Goal: Task Accomplishment & Management: Complete application form

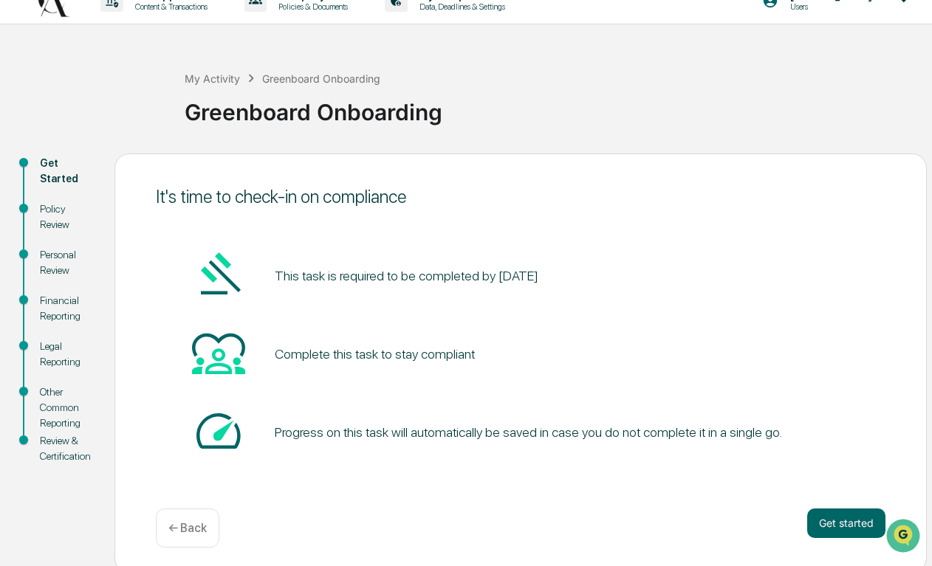
scroll to position [29, 0]
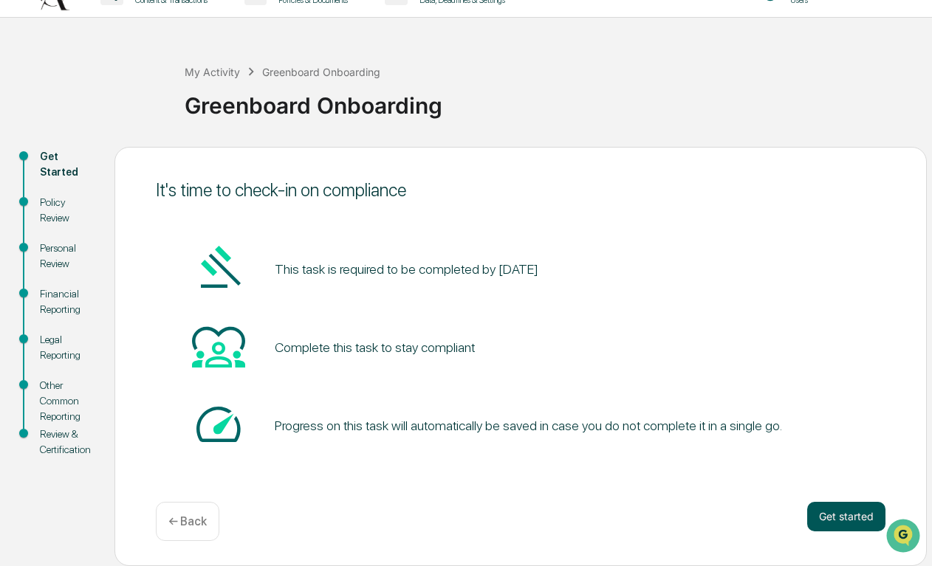
click at [844, 509] on button "Get started" at bounding box center [846, 517] width 78 height 30
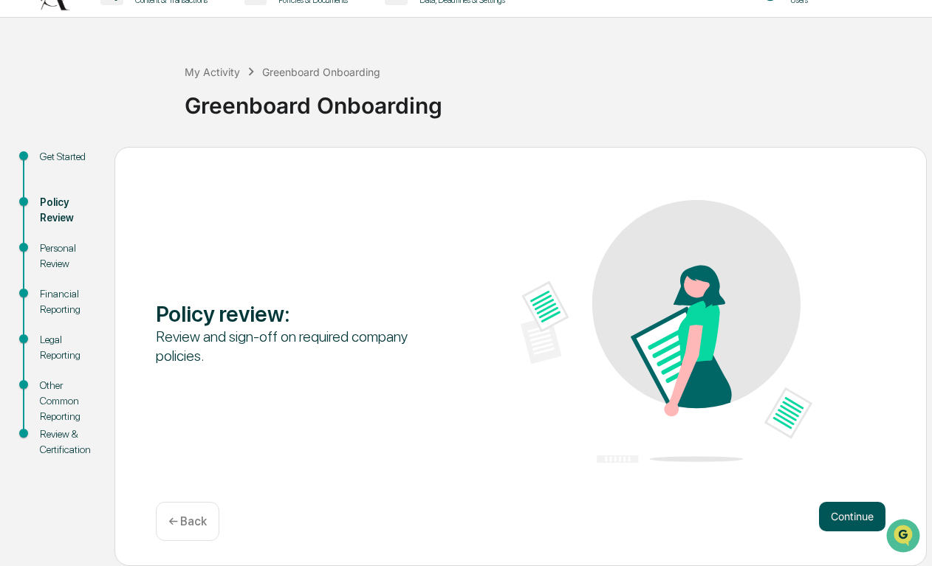
click at [844, 509] on button "Continue" at bounding box center [852, 517] width 66 height 30
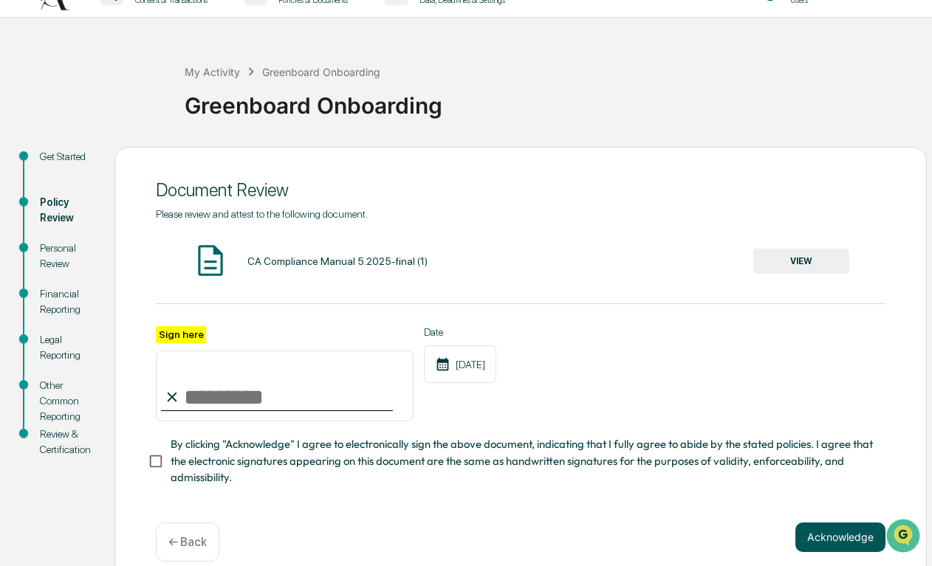
click at [839, 538] on button "Acknowledge" at bounding box center [840, 538] width 90 height 30
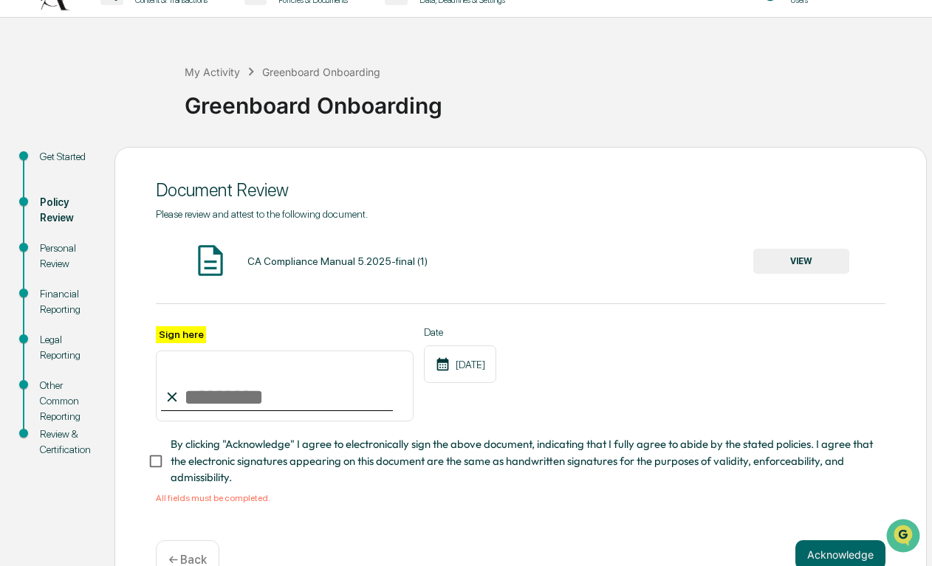
click at [787, 243] on div "CA Compliance Manual 5.2025-final (1) VIEW" at bounding box center [520, 261] width 729 height 39
click at [801, 256] on button "VIEW" at bounding box center [801, 261] width 96 height 25
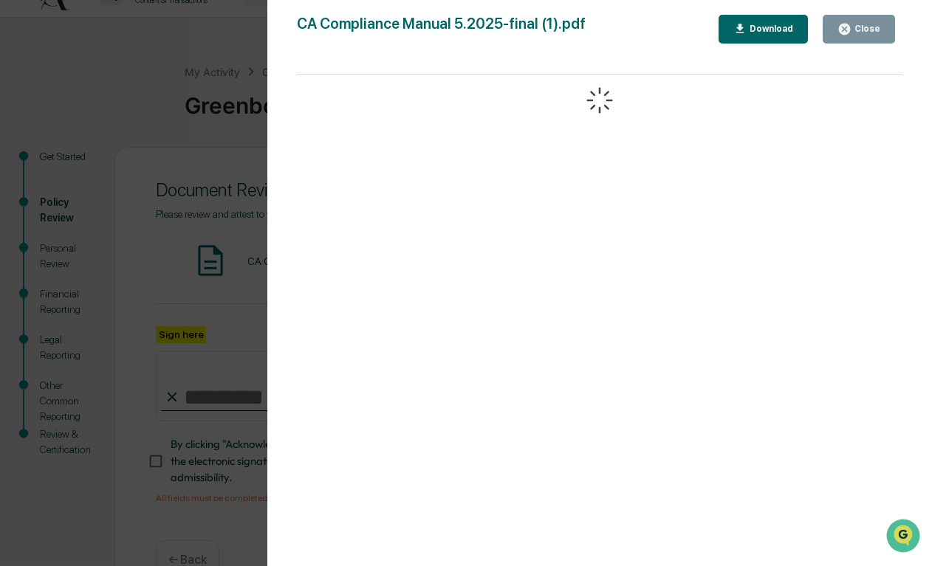
click at [868, 32] on div "Close" at bounding box center [865, 29] width 29 height 10
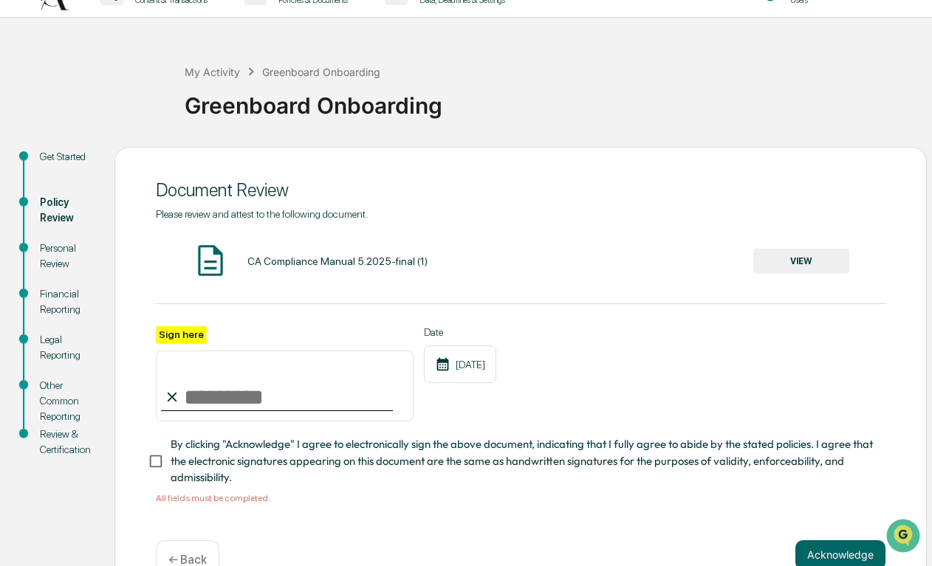
click at [329, 377] on input "Sign here" at bounding box center [285, 386] width 258 height 71
type input "**********"
click at [833, 549] on button "Acknowledge" at bounding box center [840, 555] width 90 height 30
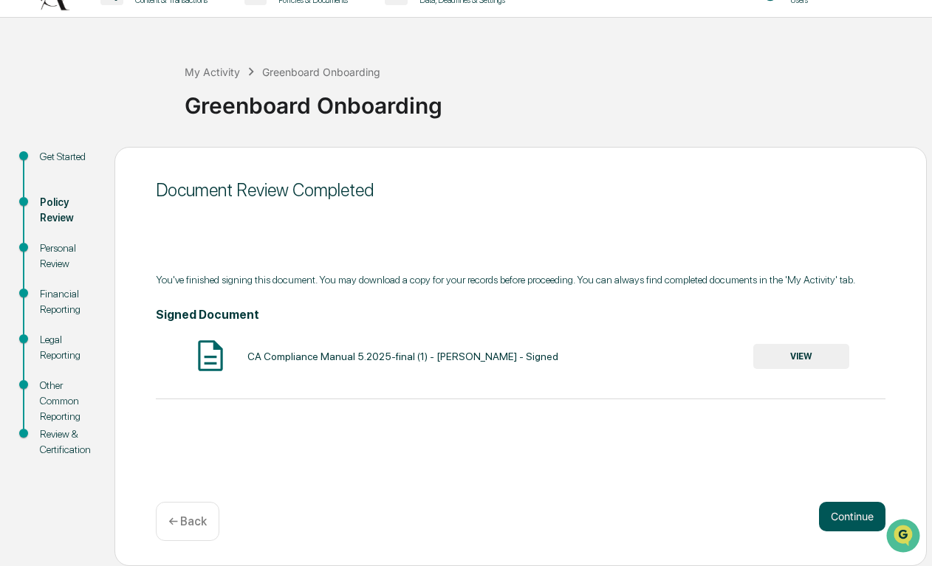
click at [865, 507] on button "Continue" at bounding box center [852, 517] width 66 height 30
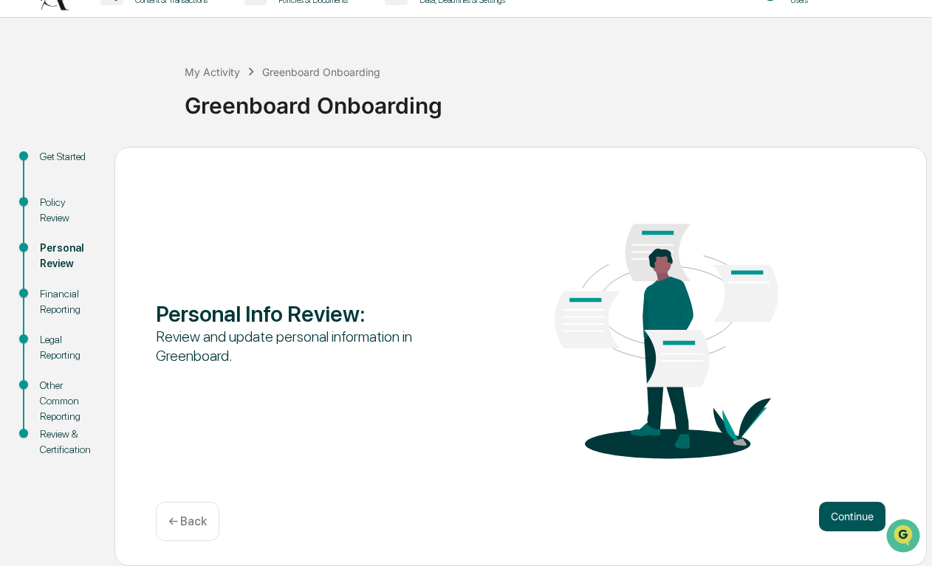
click at [853, 509] on button "Continue" at bounding box center [852, 517] width 66 height 30
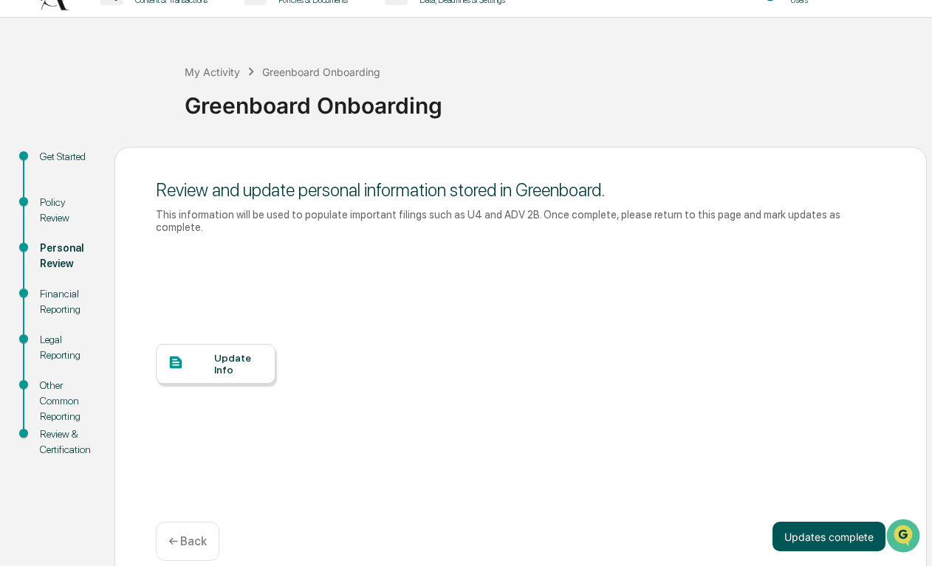
click at [852, 526] on button "Updates complete" at bounding box center [828, 537] width 113 height 30
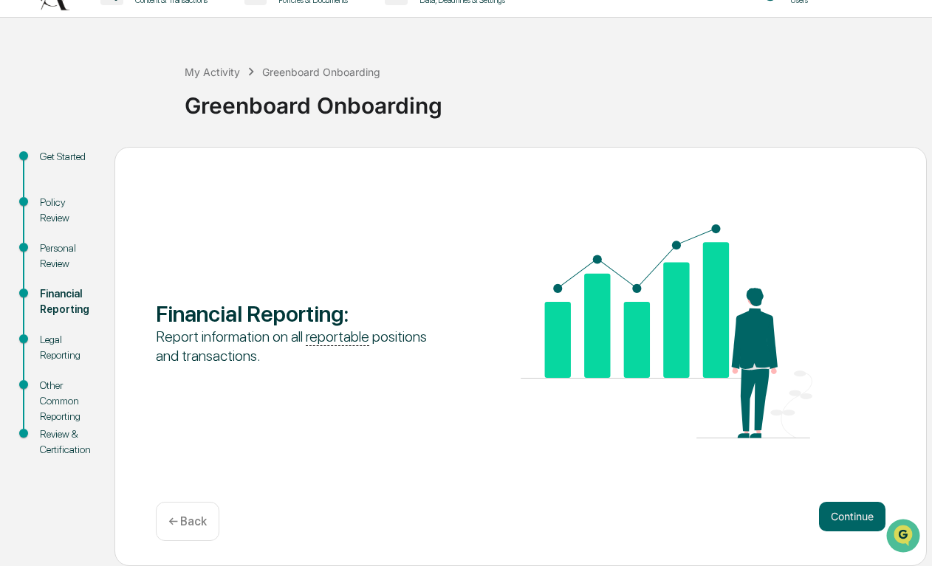
click at [853, 543] on div "Financial Reporting : Report information on all reportable positions and transa…" at bounding box center [520, 356] width 812 height 419
click at [858, 504] on button "Continue" at bounding box center [852, 517] width 66 height 30
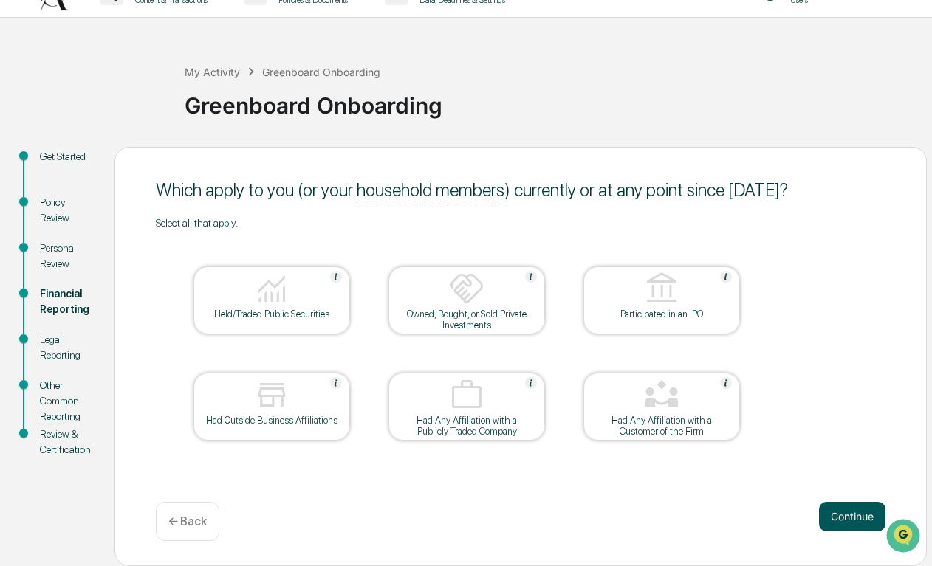
click at [844, 516] on button "Continue" at bounding box center [852, 517] width 66 height 30
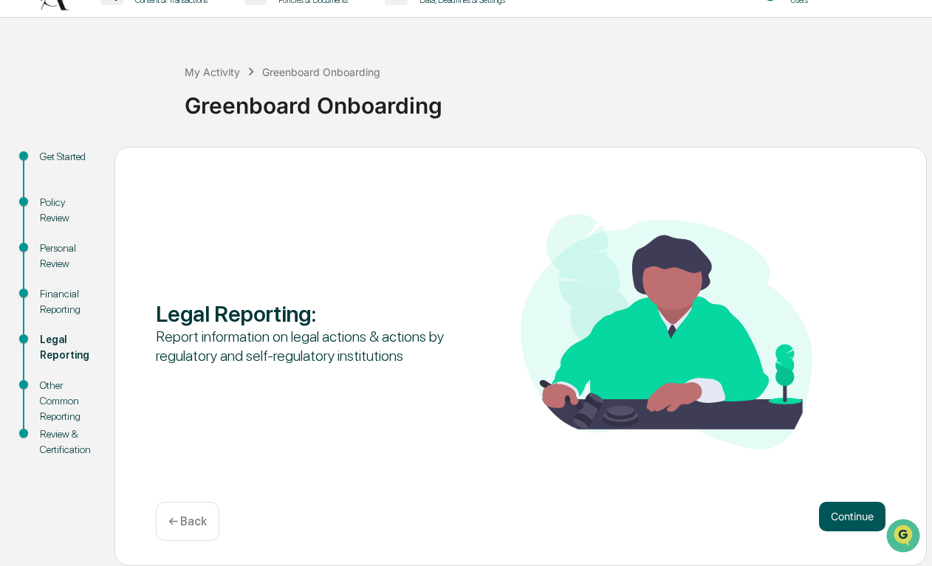
click at [847, 513] on button "Continue" at bounding box center [852, 517] width 66 height 30
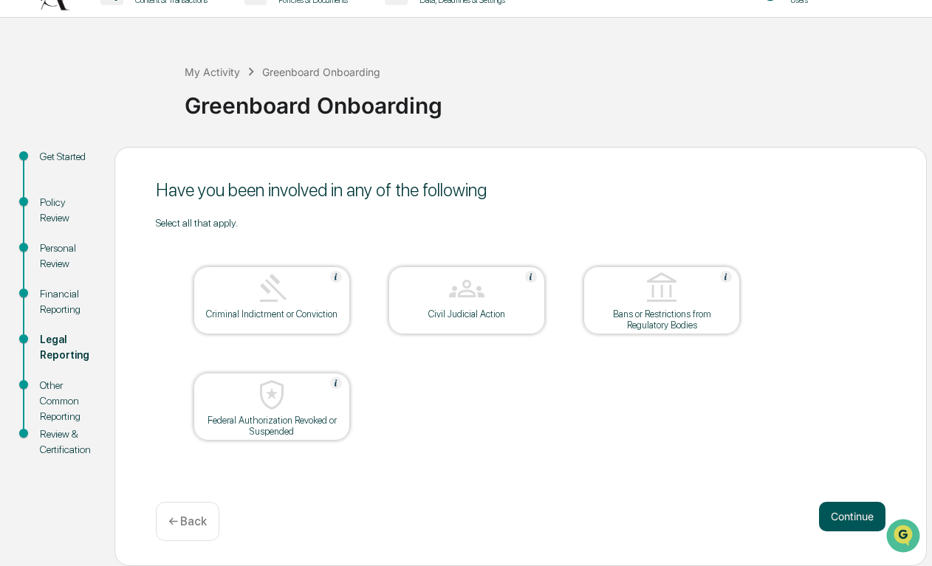
click at [847, 514] on button "Continue" at bounding box center [852, 517] width 66 height 30
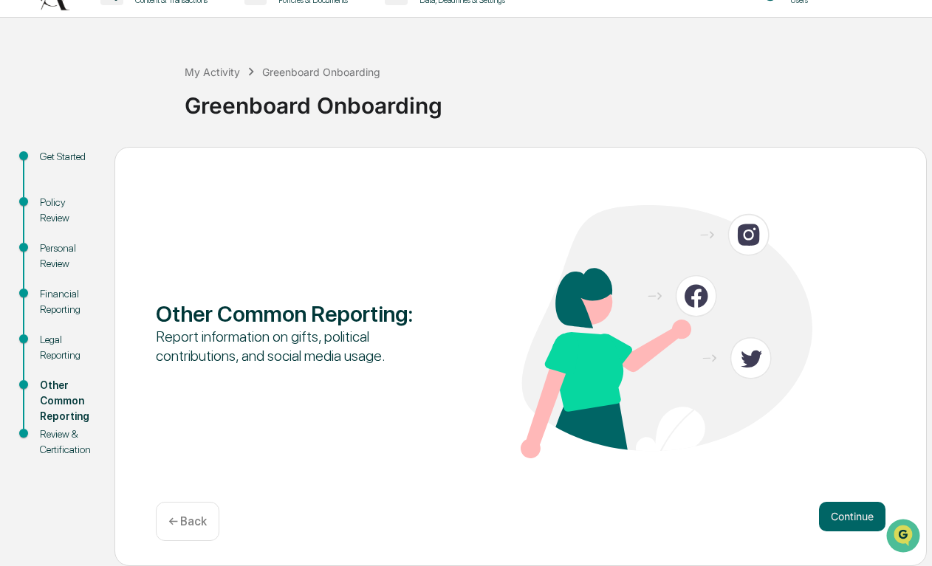
click at [847, 513] on button "Continue" at bounding box center [852, 517] width 66 height 30
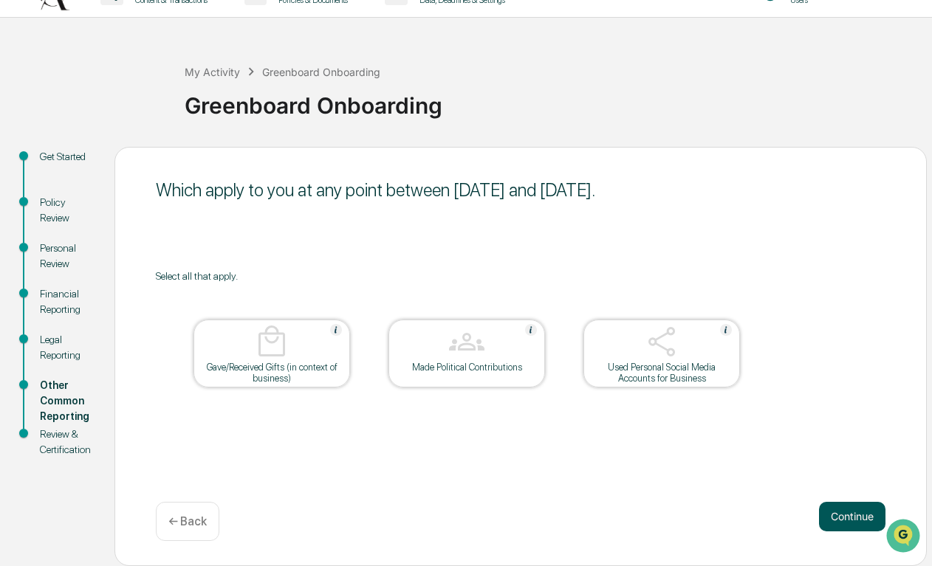
click at [847, 510] on button "Continue" at bounding box center [852, 517] width 66 height 30
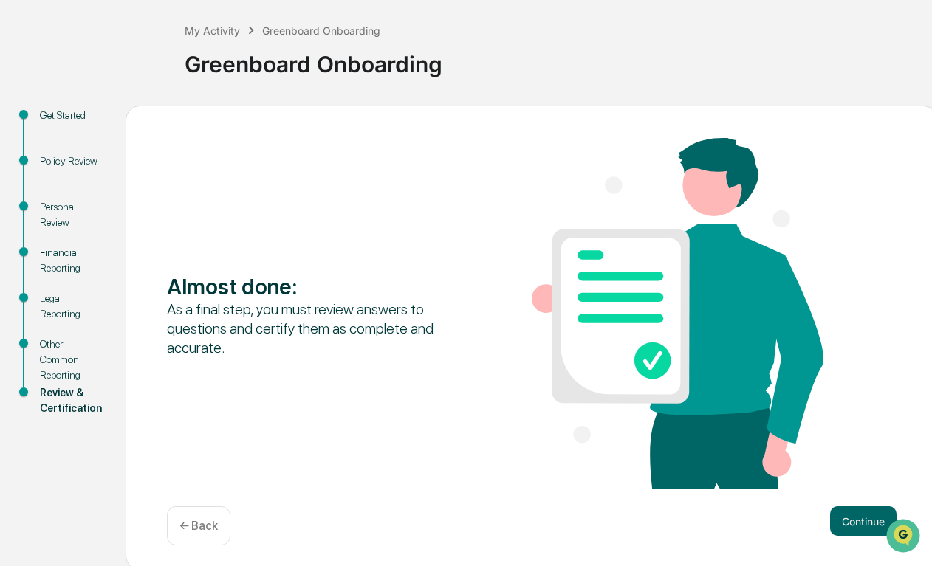
scroll to position [75, 0]
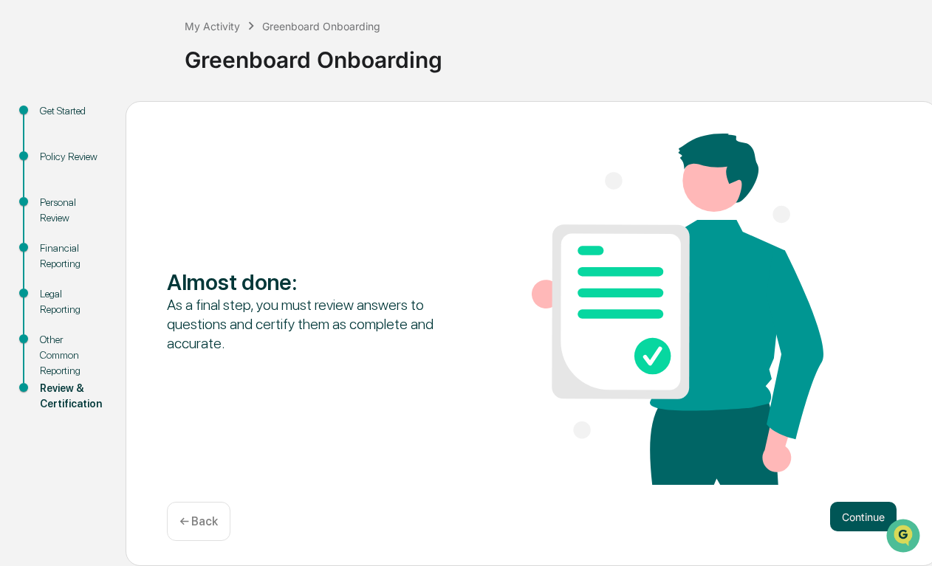
click at [850, 520] on button "Continue" at bounding box center [863, 517] width 66 height 30
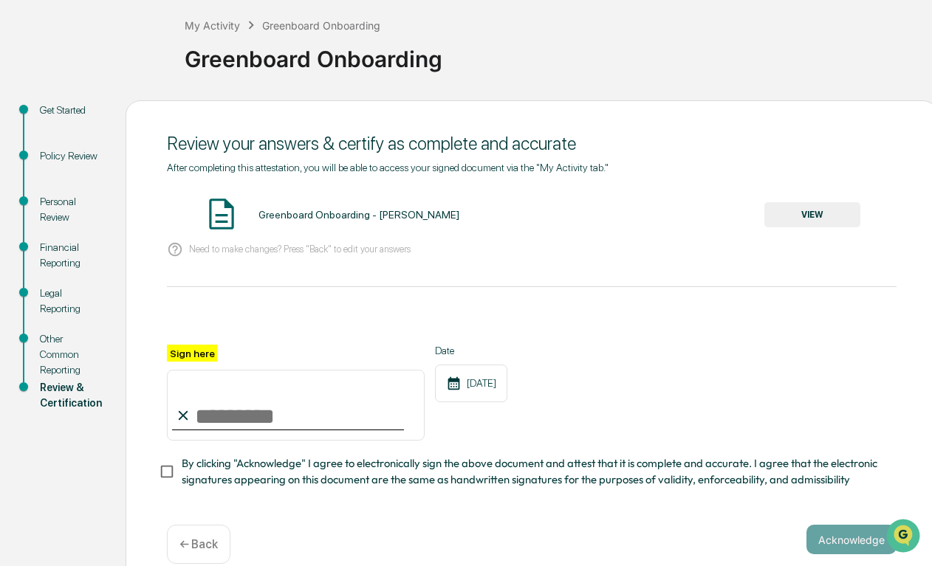
click at [830, 214] on button "VIEW" at bounding box center [812, 214] width 96 height 25
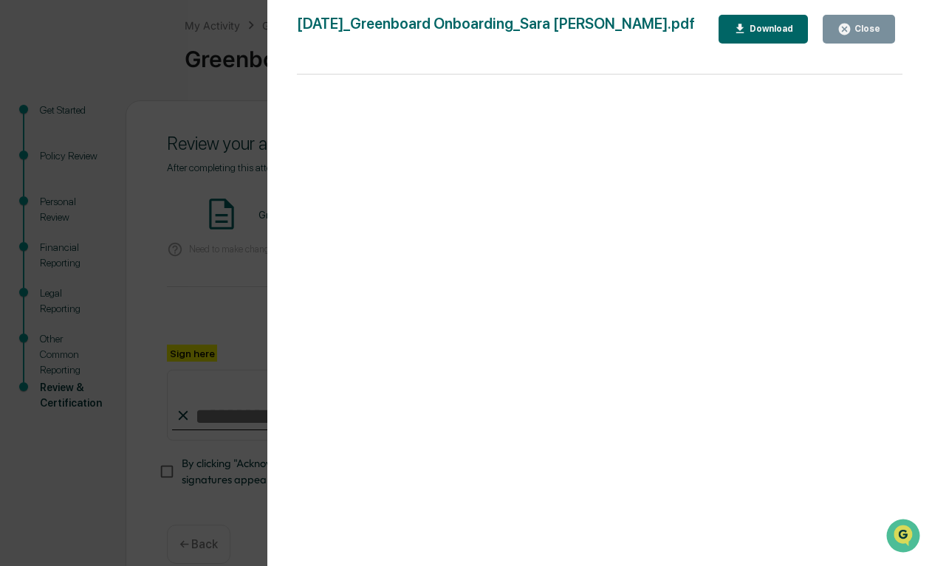
click at [866, 14] on div "Version History [DATE] 04:37 PM [PERSON_NAME] [DATE]_Greenboard Onboarding_Sara…" at bounding box center [599, 298] width 664 height 596
click at [856, 34] on div "Close" at bounding box center [858, 29] width 43 height 14
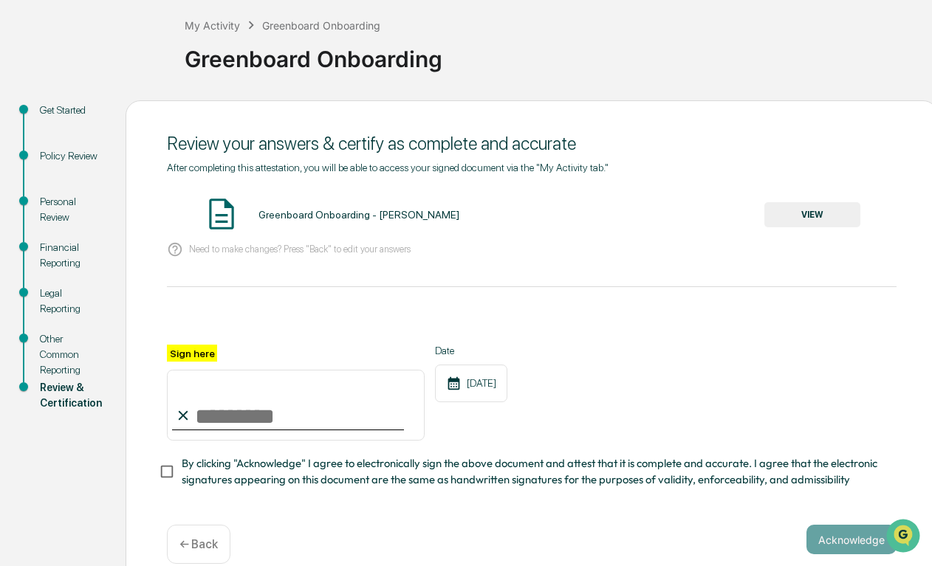
click at [364, 397] on input "Sign here" at bounding box center [296, 405] width 258 height 71
type input "**********"
click at [218, 462] on span "By clicking "Acknowledge" I agree to electronically sign the above document and…" at bounding box center [533, 471] width 703 height 33
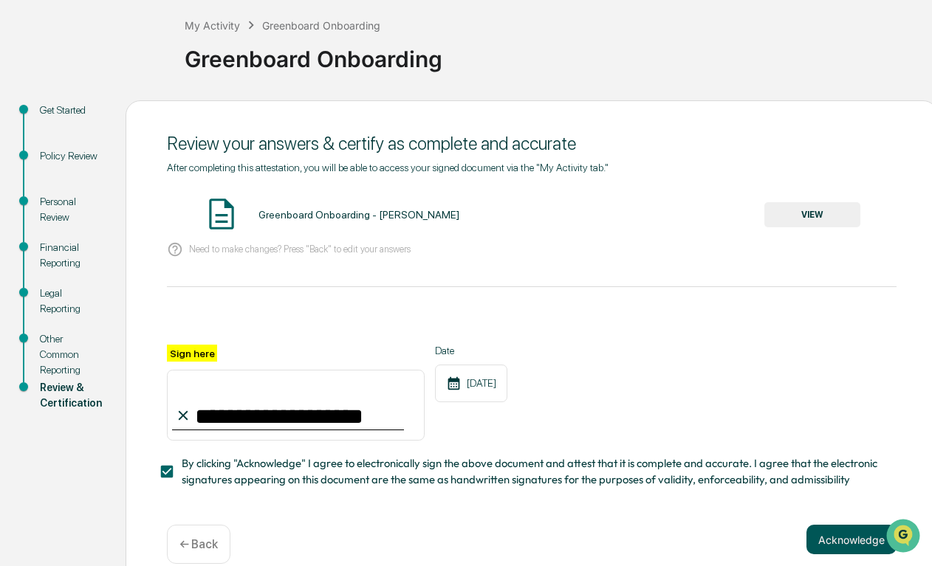
click at [846, 540] on button "Acknowledge" at bounding box center [851, 540] width 90 height 30
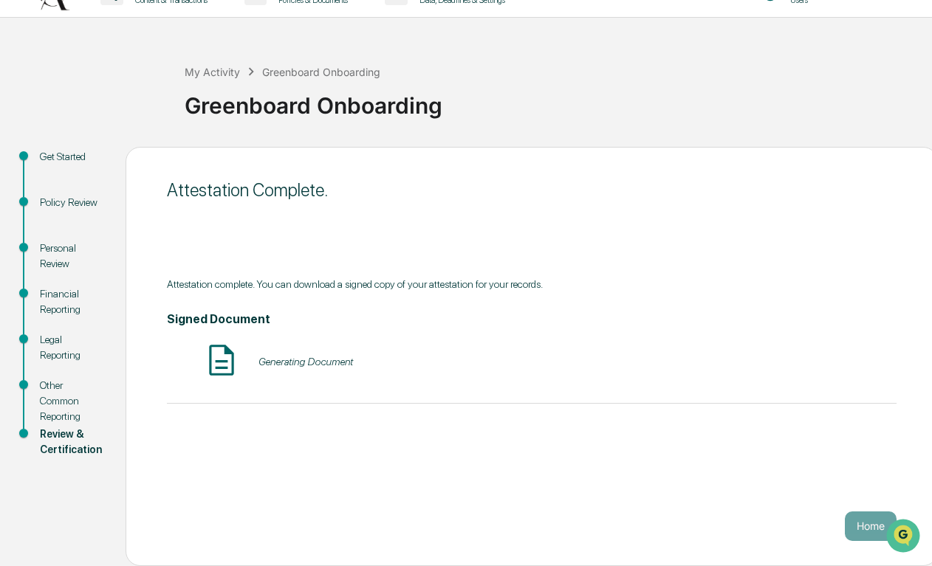
scroll to position [29, 0]
click at [845, 529] on button "Home" at bounding box center [870, 527] width 52 height 30
